Goal: Transaction & Acquisition: Subscribe to service/newsletter

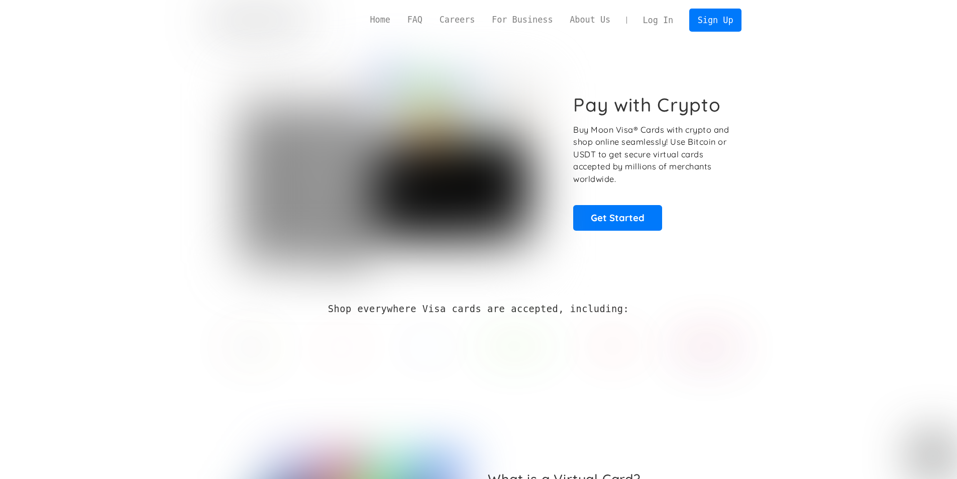
click at [827, 258] on section "Pay with Crypto Buy Moon Visa® Cards with crypto and shop online seamlessly! Us…" at bounding box center [478, 162] width 957 height 244
click at [920, 185] on section "Pay with Crypto Buy Moon Visa® Cards with crypto and shop online seamlessly! Us…" at bounding box center [478, 162] width 957 height 244
click at [709, 26] on link "Sign Up" at bounding box center [716, 20] width 52 height 23
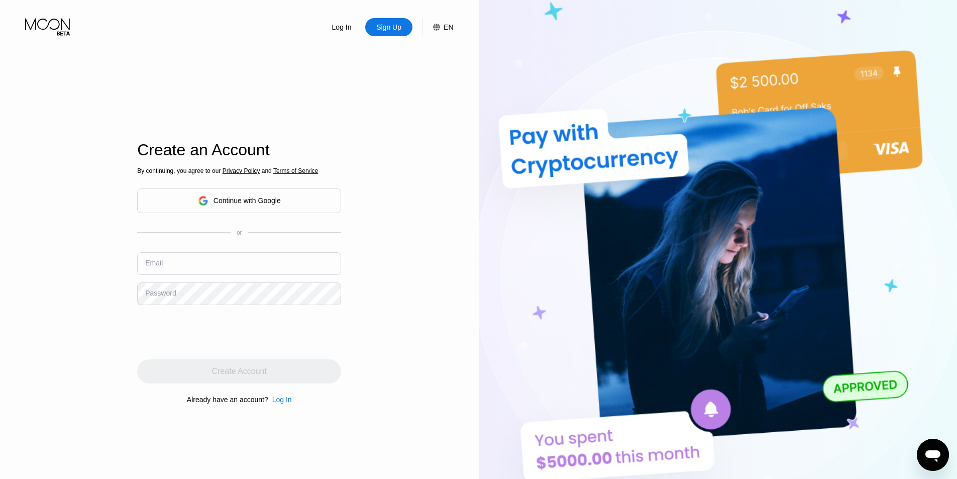
click at [241, 267] on input "text" at bounding box center [239, 263] width 204 height 23
type input "SoulPhoenixDragon@outlook.com"
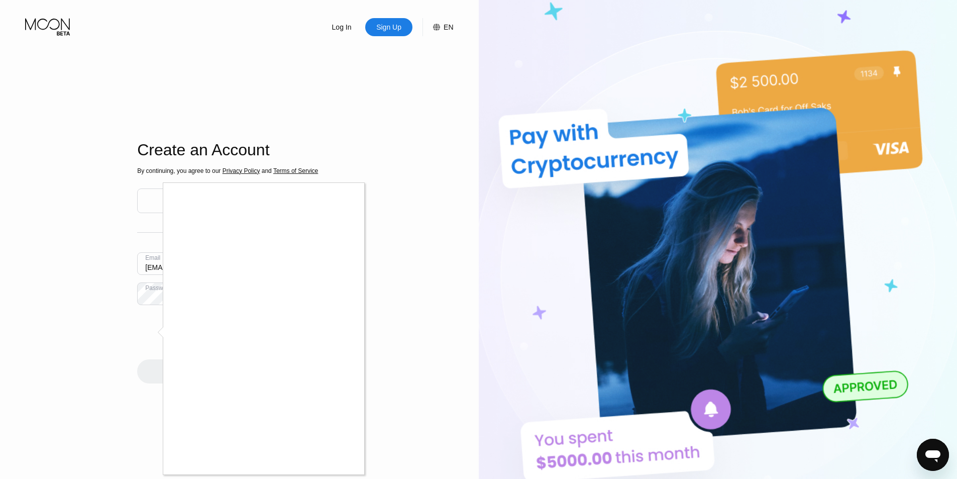
click at [371, 463] on div at bounding box center [478, 239] width 957 height 479
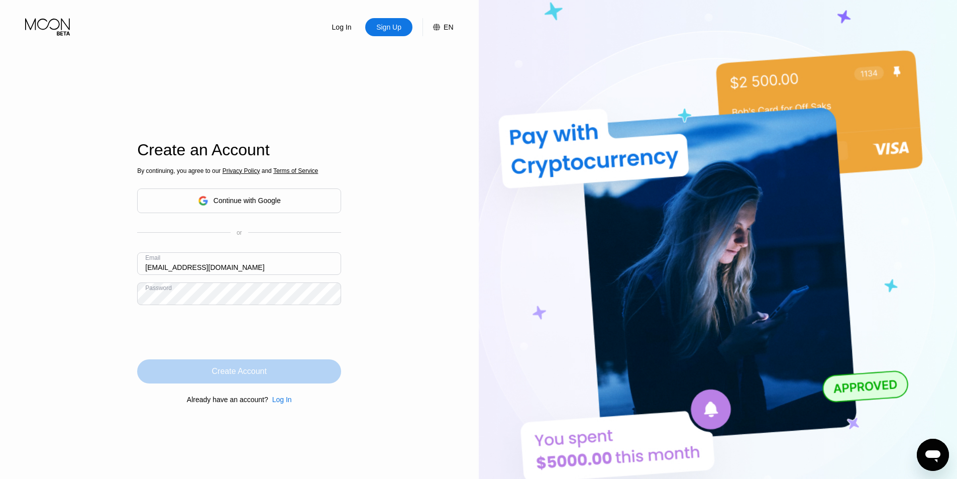
click at [233, 368] on div "Create Account" at bounding box center [239, 371] width 55 height 10
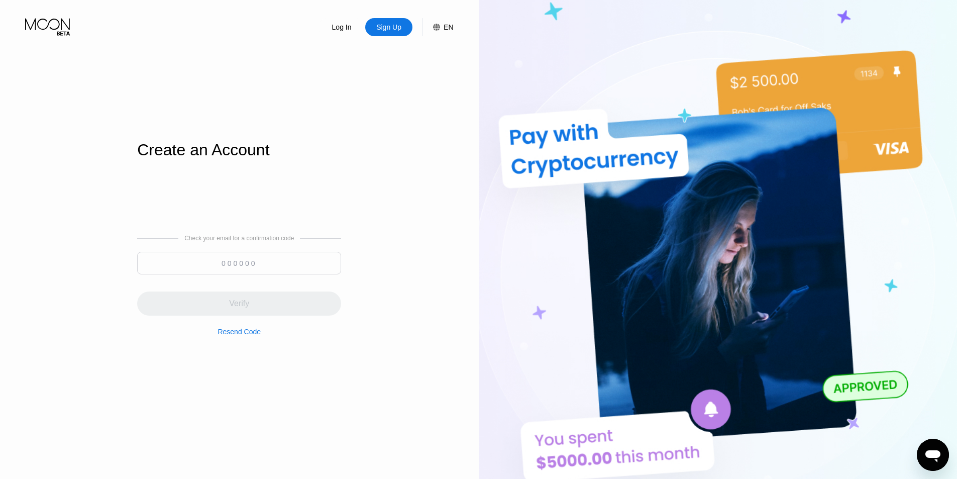
click at [220, 257] on input at bounding box center [239, 263] width 204 height 23
paste input "385171"
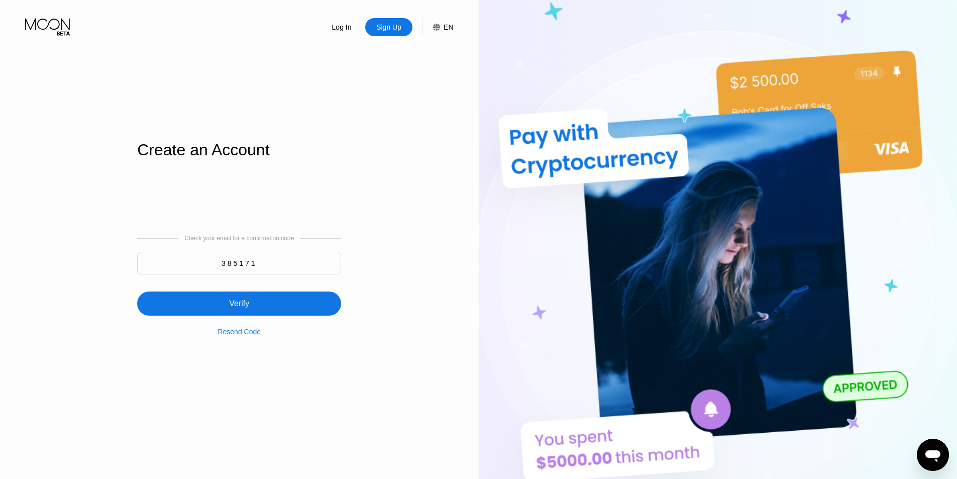
type input "385171"
click at [237, 312] on div "Verify" at bounding box center [239, 304] width 204 height 24
